Goal: Task Accomplishment & Management: Complete application form

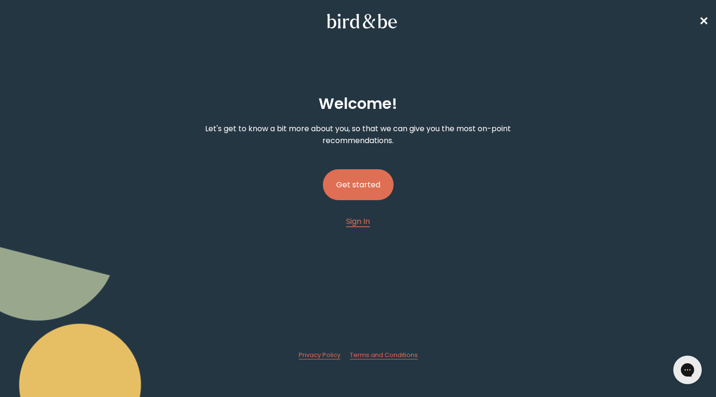
click at [358, 180] on button "Get started" at bounding box center [358, 184] width 71 height 31
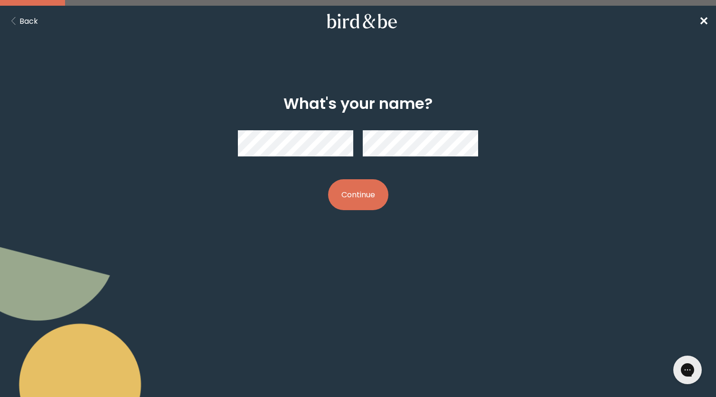
click at [361, 191] on button "Continue" at bounding box center [358, 194] width 60 height 31
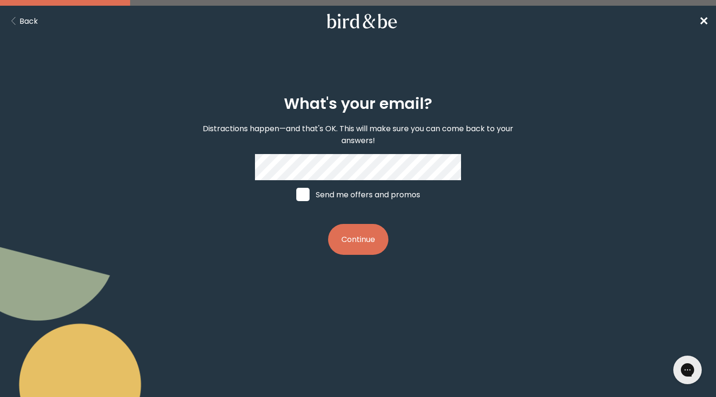
click at [346, 245] on button "Continue" at bounding box center [358, 239] width 60 height 31
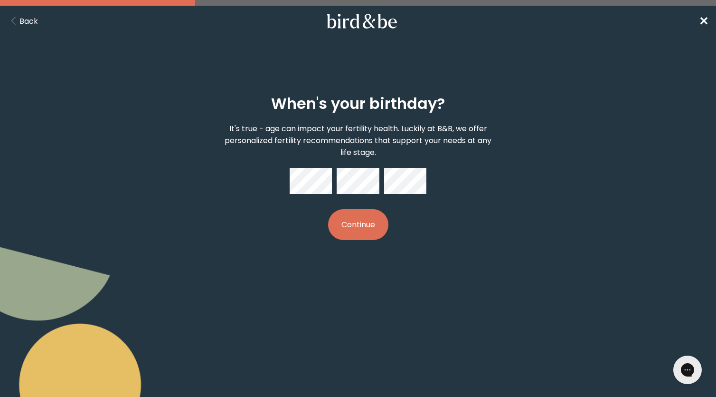
click at [363, 230] on button "Continue" at bounding box center [358, 224] width 60 height 31
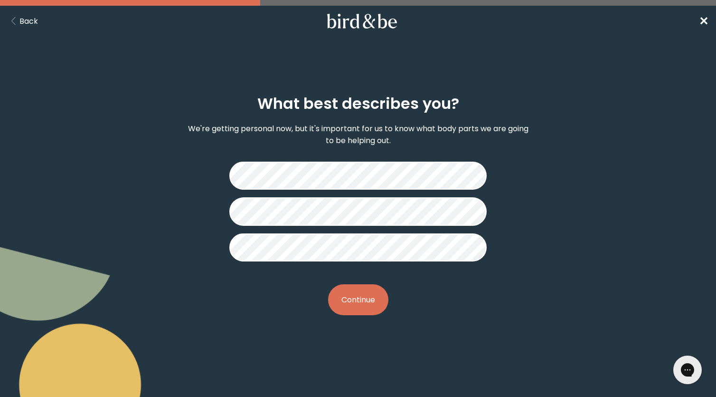
click at [355, 303] on button "Continue" at bounding box center [358, 299] width 60 height 31
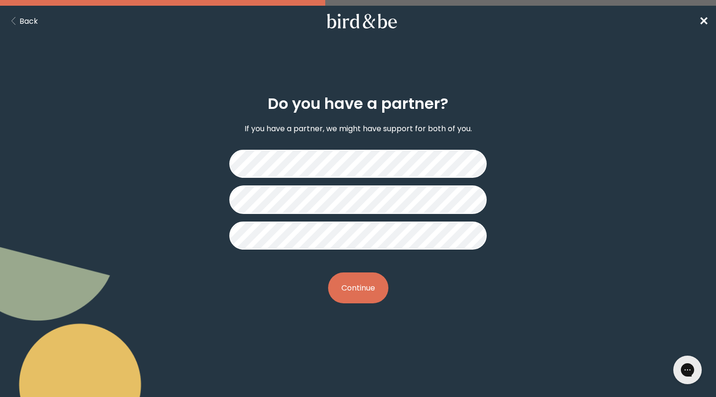
click at [362, 295] on button "Continue" at bounding box center [358, 287] width 60 height 31
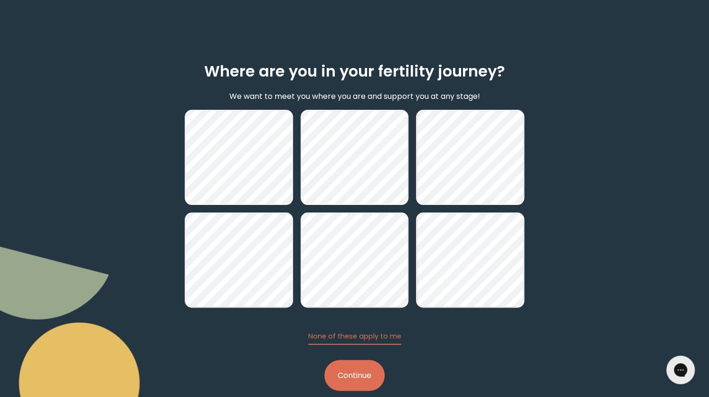
scroll to position [47, 0]
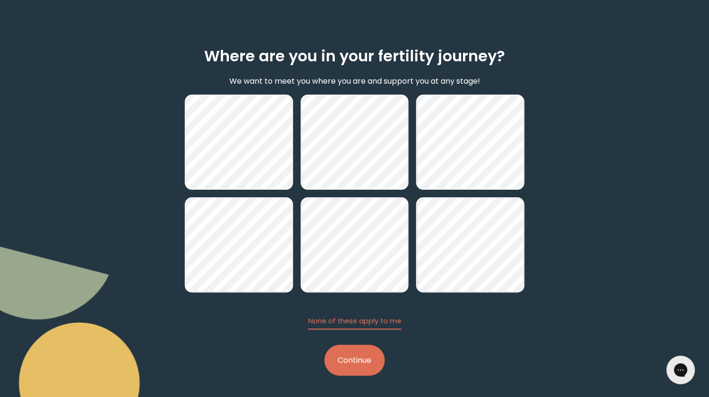
click at [359, 363] on button "Continue" at bounding box center [354, 359] width 60 height 31
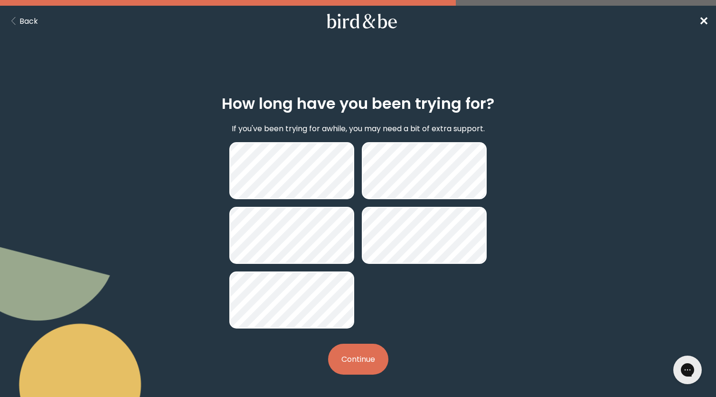
click at [368, 355] on button "Continue" at bounding box center [358, 358] width 60 height 31
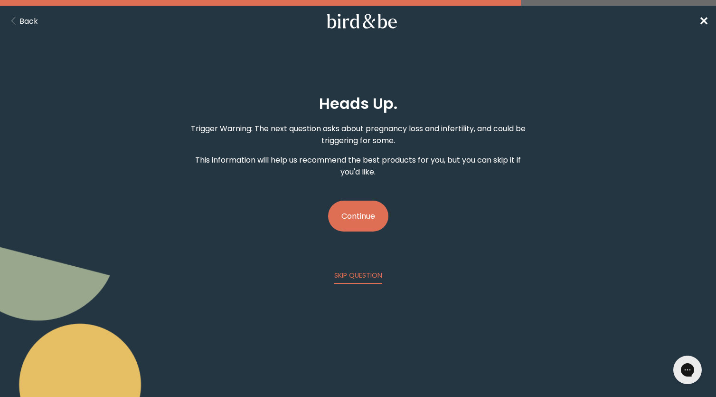
click at [369, 217] on button "Continue" at bounding box center [358, 215] width 60 height 31
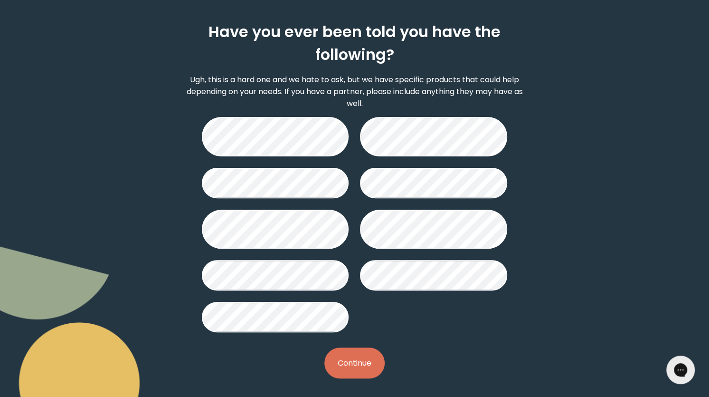
scroll to position [72, 0]
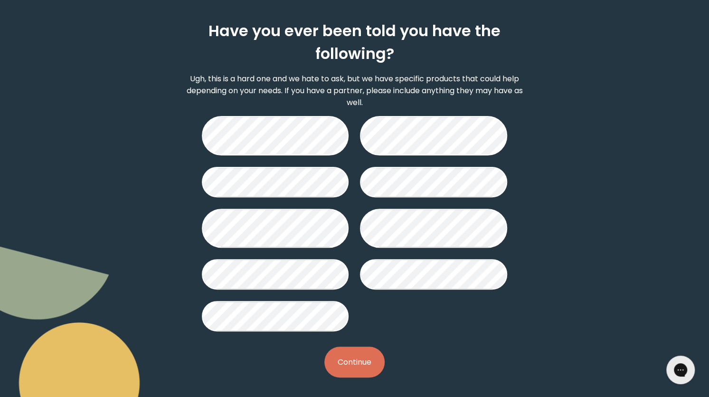
click at [358, 357] on button "Continue" at bounding box center [354, 361] width 60 height 31
